Goal: Task Accomplishment & Management: Use online tool/utility

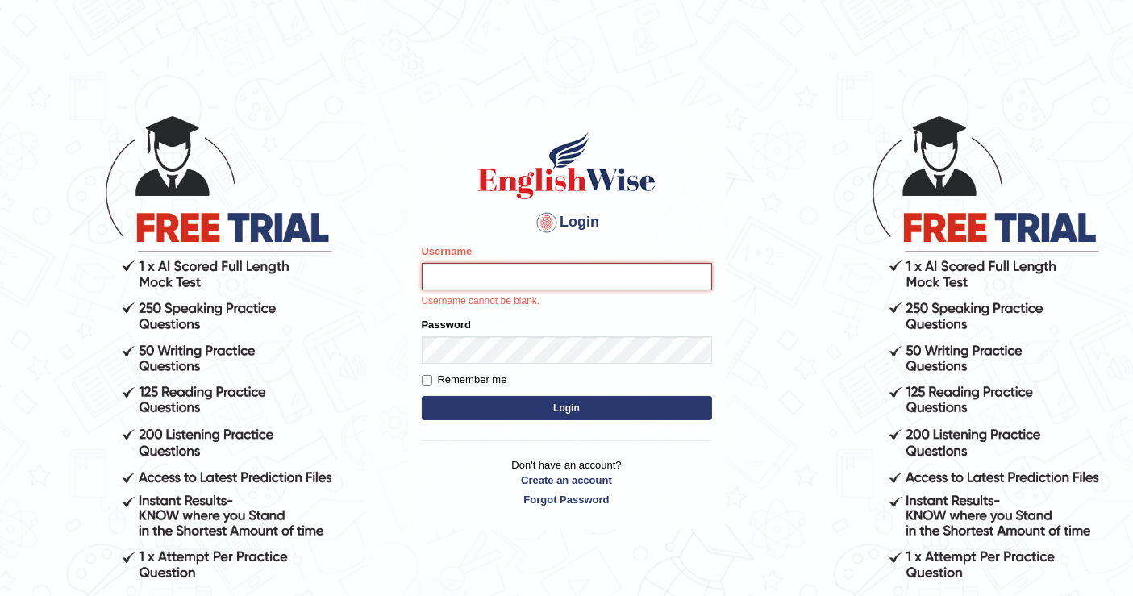
type input "mustafaD"
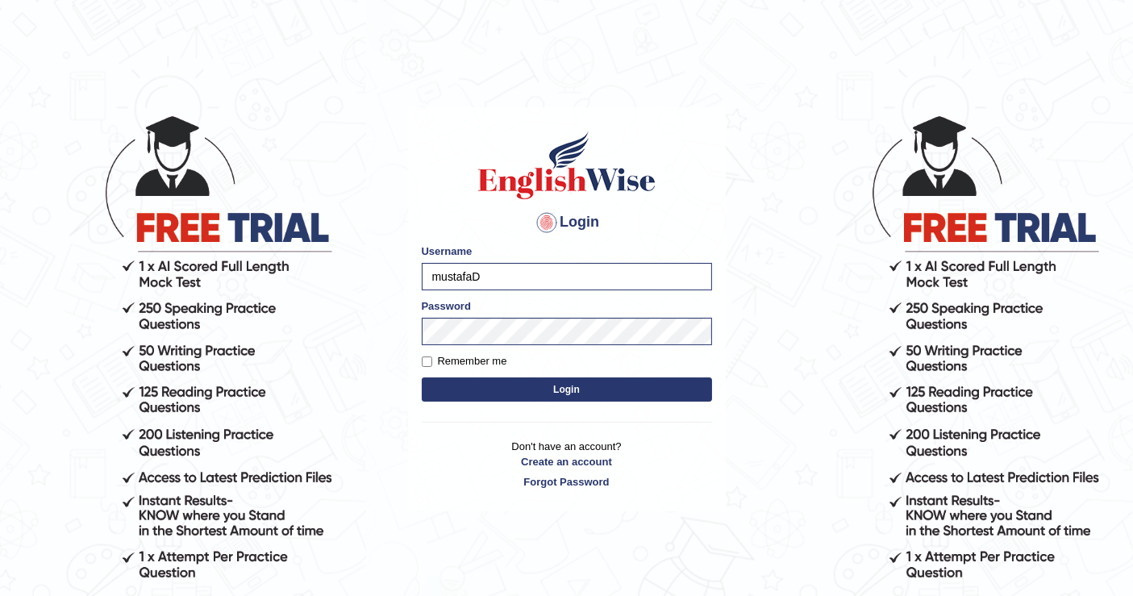
click at [540, 390] on button "Login" at bounding box center [567, 389] width 290 height 24
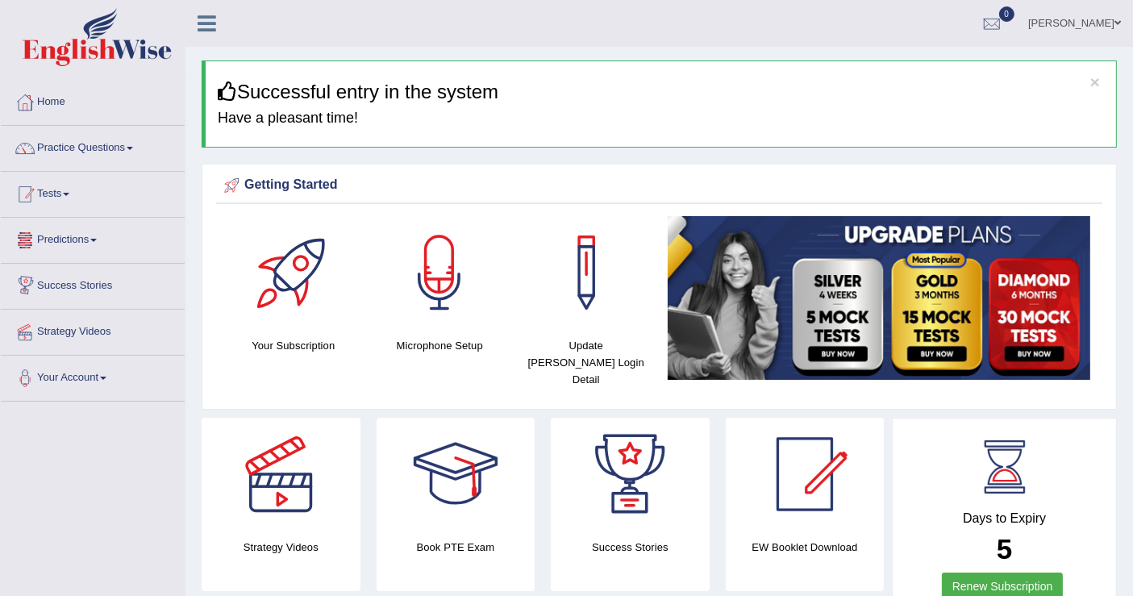
click at [78, 195] on link "Tests" at bounding box center [93, 192] width 184 height 40
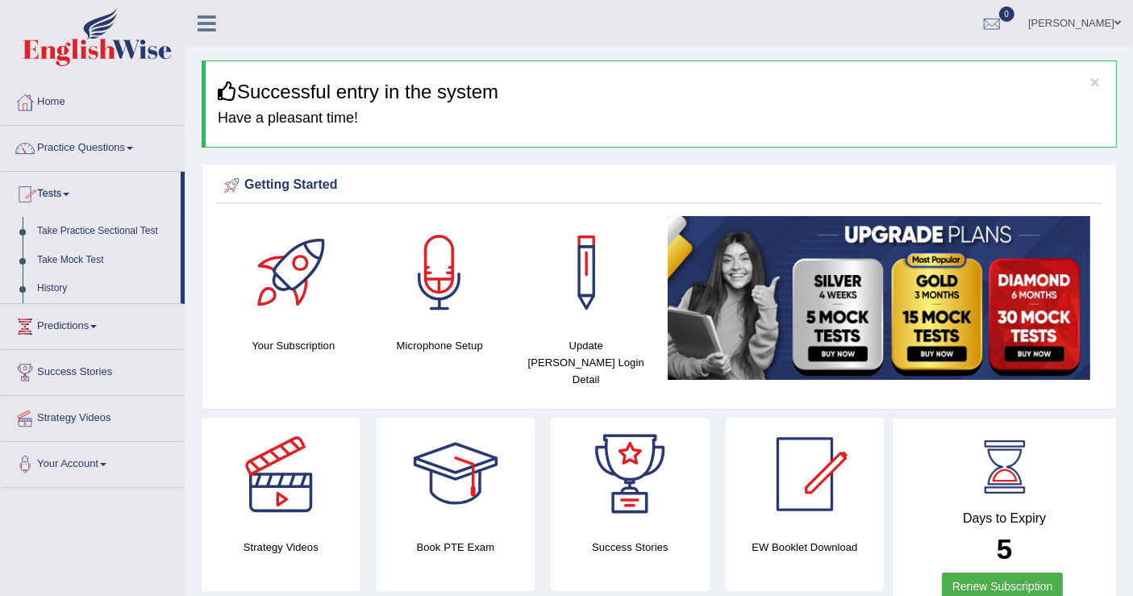
click at [86, 264] on link "Take Mock Test" at bounding box center [105, 260] width 151 height 29
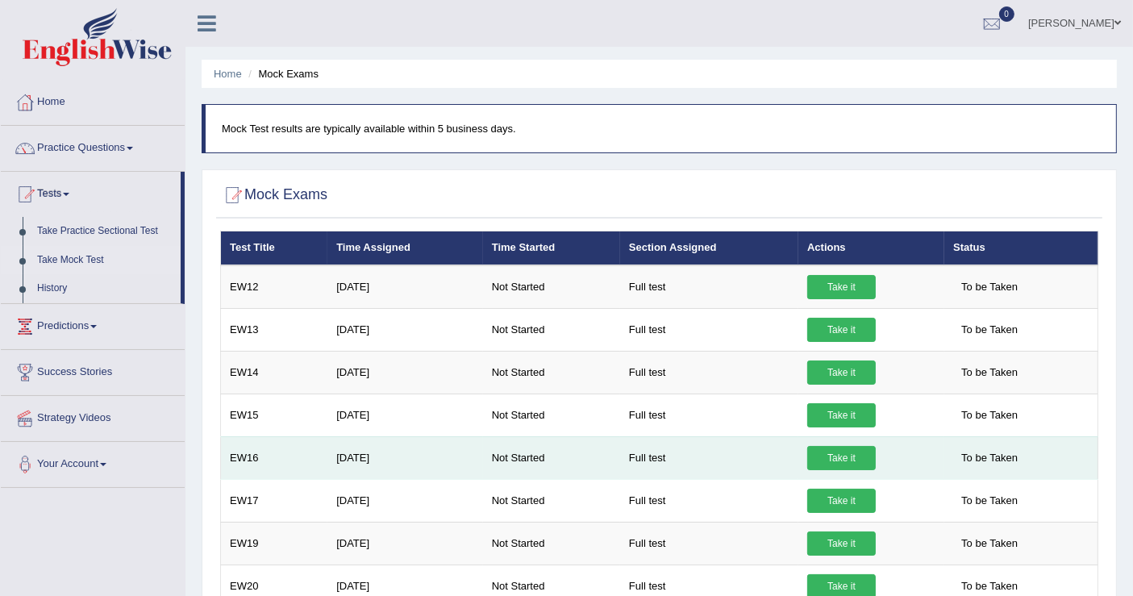
click at [825, 450] on link "Take it" at bounding box center [841, 458] width 69 height 24
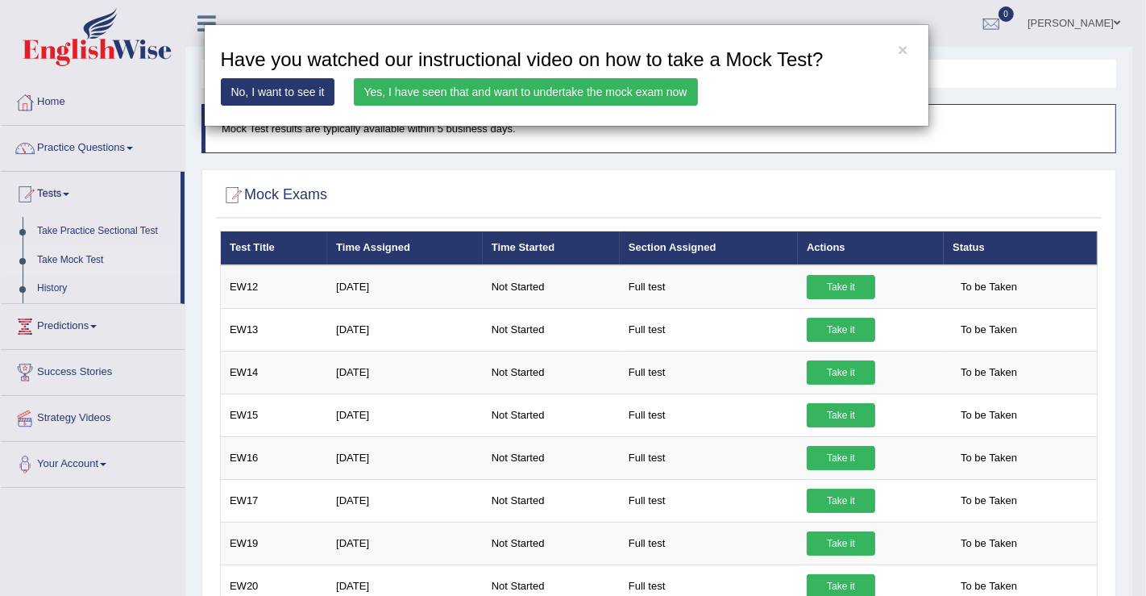
click at [579, 86] on link "Yes, I have seen that and want to undertake the mock exam now" at bounding box center [526, 91] width 344 height 27
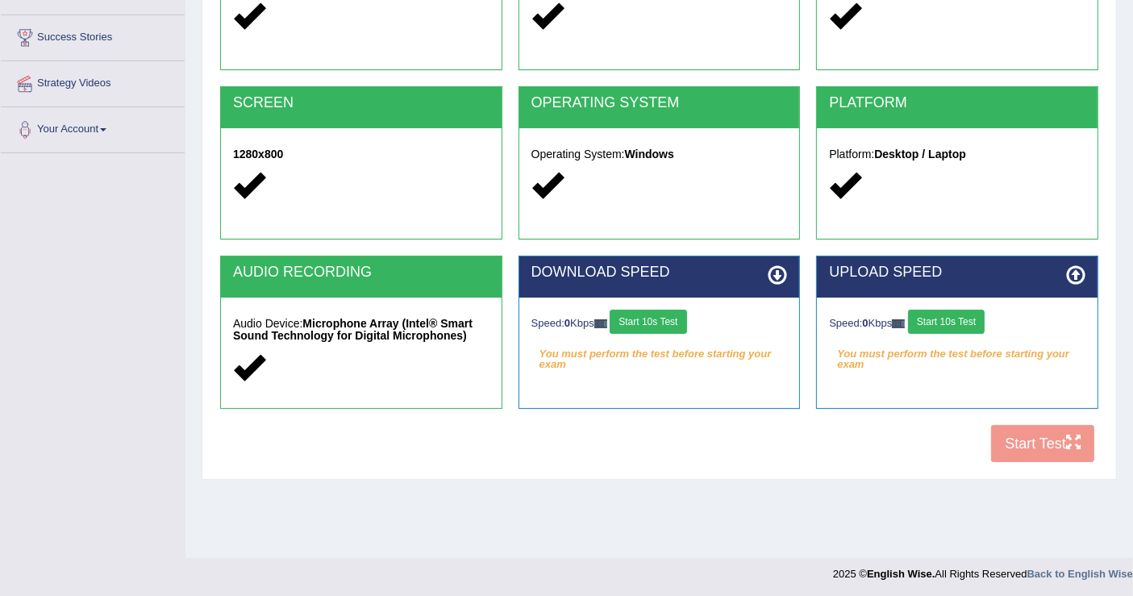
scroll to position [250, 0]
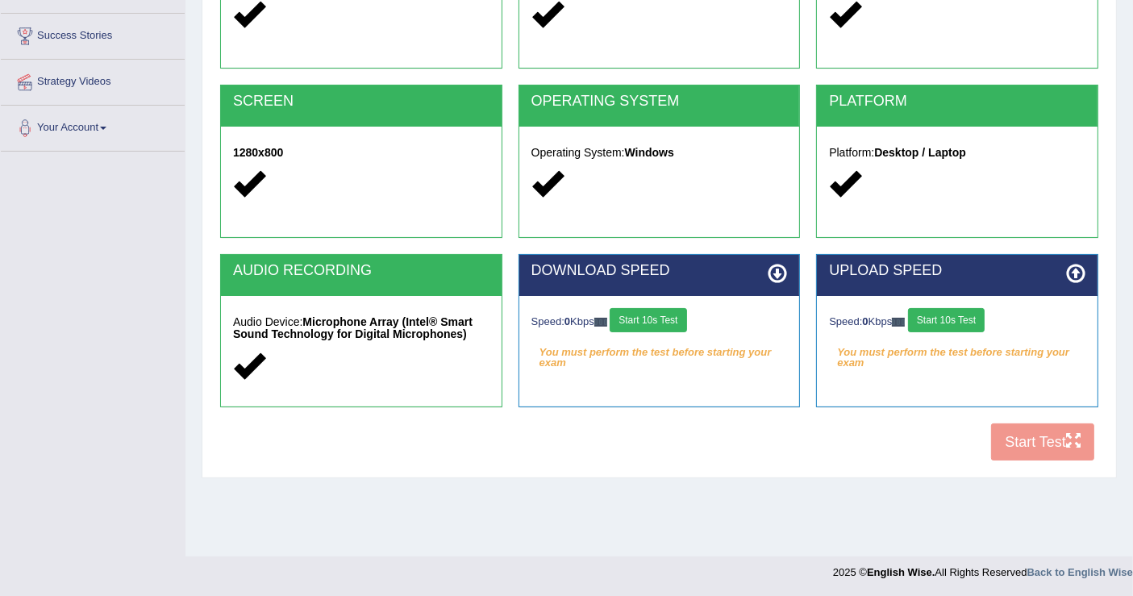
click at [960, 314] on button "Start 10s Test" at bounding box center [946, 320] width 77 height 24
click at [647, 315] on div "Speed: 0 Kbps Start 10s Test" at bounding box center [659, 322] width 256 height 28
click at [647, 321] on div "Speed: 0 Kbps Start 10s Test" at bounding box center [659, 322] width 256 height 28
click at [973, 322] on button "Start 10s Test" at bounding box center [969, 320] width 77 height 24
click at [650, 323] on button "Start 10s Test" at bounding box center [647, 320] width 77 height 24
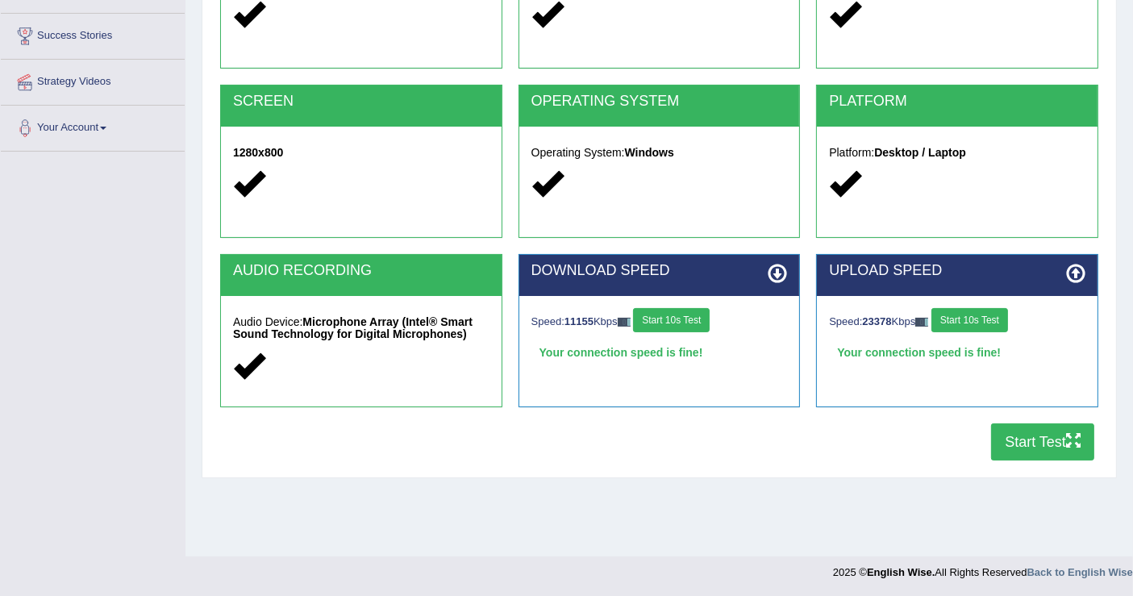
click at [1041, 452] on button "Start Test" at bounding box center [1042, 441] width 103 height 37
